Goal: Task Accomplishment & Management: Manage account settings

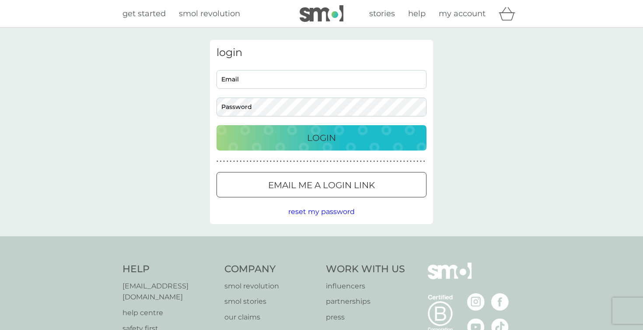
type input "[EMAIL_ADDRESS][DOMAIN_NAME]"
click at [319, 136] on p "Login" at bounding box center [321, 138] width 29 height 14
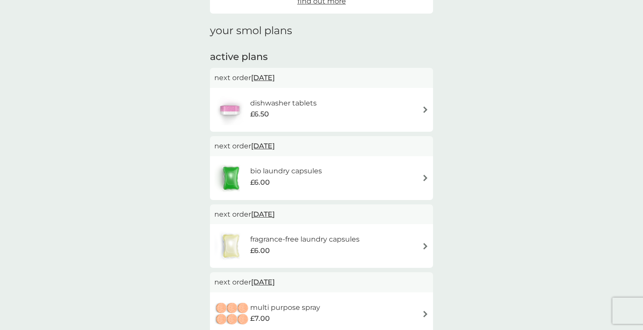
scroll to position [112, 0]
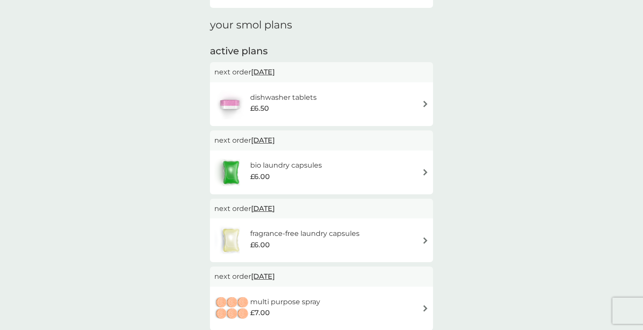
click at [348, 151] on div "bio laundry capsules £6.00" at bounding box center [321, 172] width 223 height 44
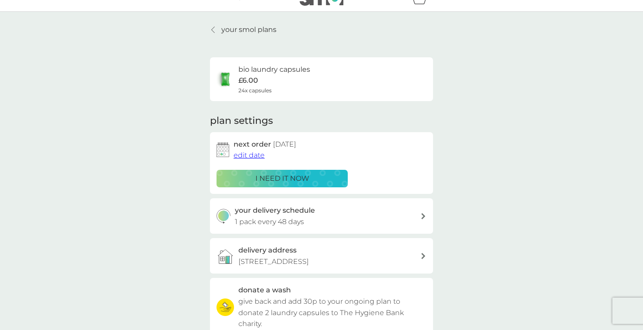
scroll to position [17, 0]
click at [210, 28] on div at bounding box center [213, 28] width 6 height 7
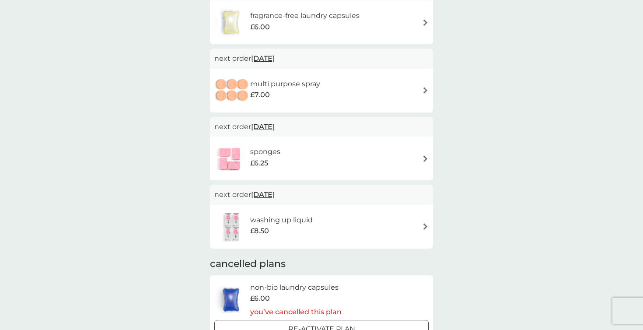
scroll to position [330, 0]
click at [424, 156] on img at bounding box center [425, 157] width 7 height 7
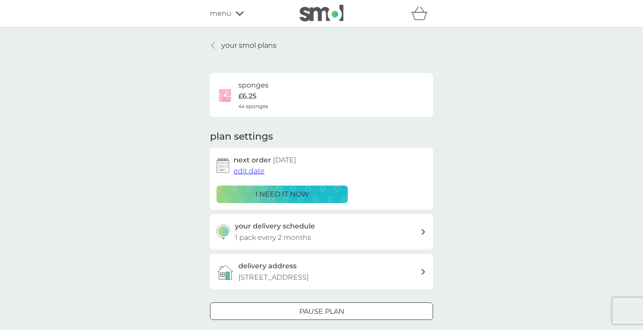
click at [259, 171] on span "edit date" at bounding box center [249, 171] width 31 height 8
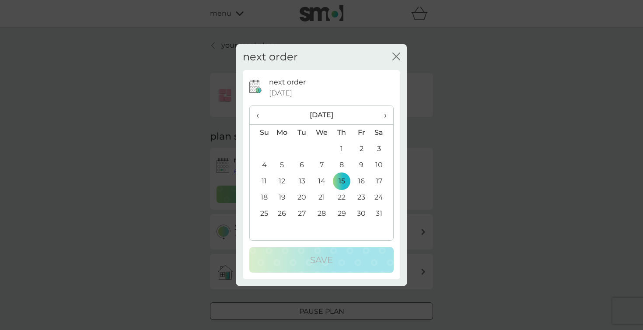
click at [384, 115] on span "›" at bounding box center [382, 115] width 9 height 18
click at [265, 197] on td "15" at bounding box center [261, 197] width 22 height 16
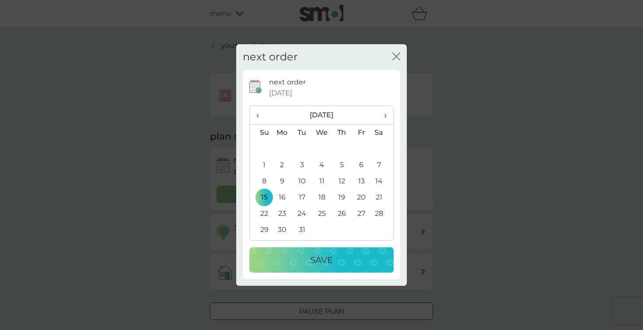
click at [318, 263] on p "Save" at bounding box center [321, 260] width 23 height 14
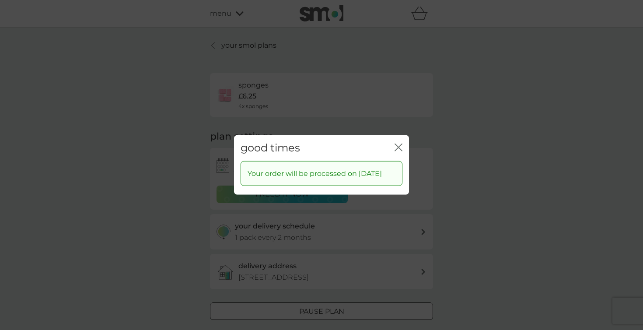
click at [398, 143] on icon "close" at bounding box center [399, 147] width 8 height 8
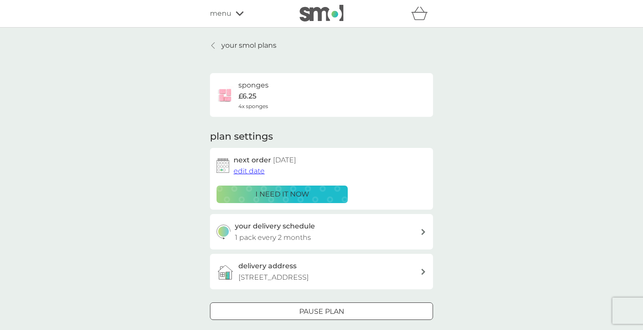
click at [211, 43] on div at bounding box center [213, 45] width 6 height 7
